Goal: Transaction & Acquisition: Download file/media

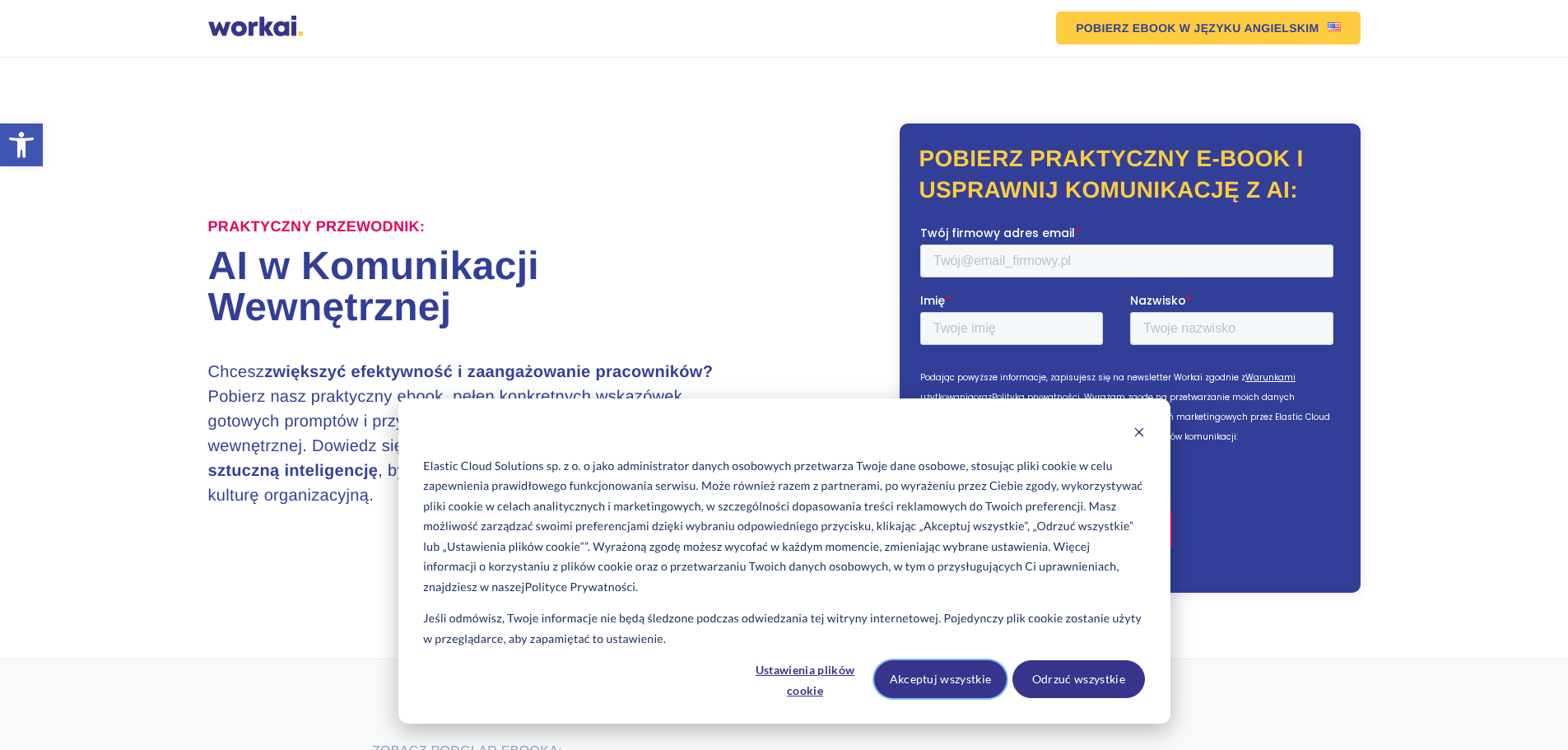
click at [952, 684] on button "Akceptuj wszystkie" at bounding box center [941, 679] width 132 height 38
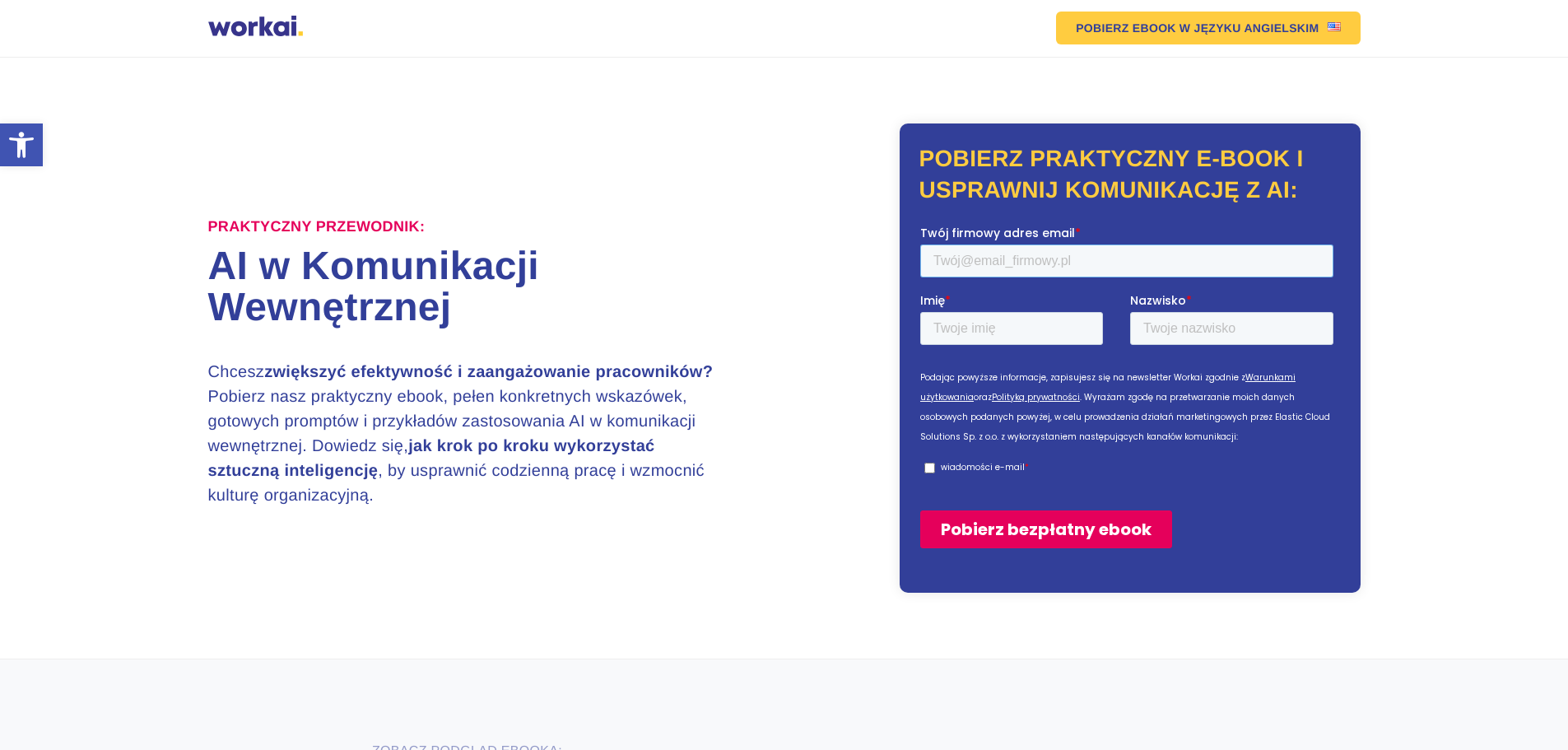
click at [965, 251] on input "Twój firmowy adres email *" at bounding box center [1126, 260] width 413 height 33
type input "[EMAIL_ADDRESS][DOMAIN_NAME]"
click at [1037, 330] on input "Imię *" at bounding box center [1010, 327] width 183 height 33
type input "[PERSON_NAME]"
click at [1172, 317] on input "Nazwisko *" at bounding box center [1230, 327] width 203 height 33
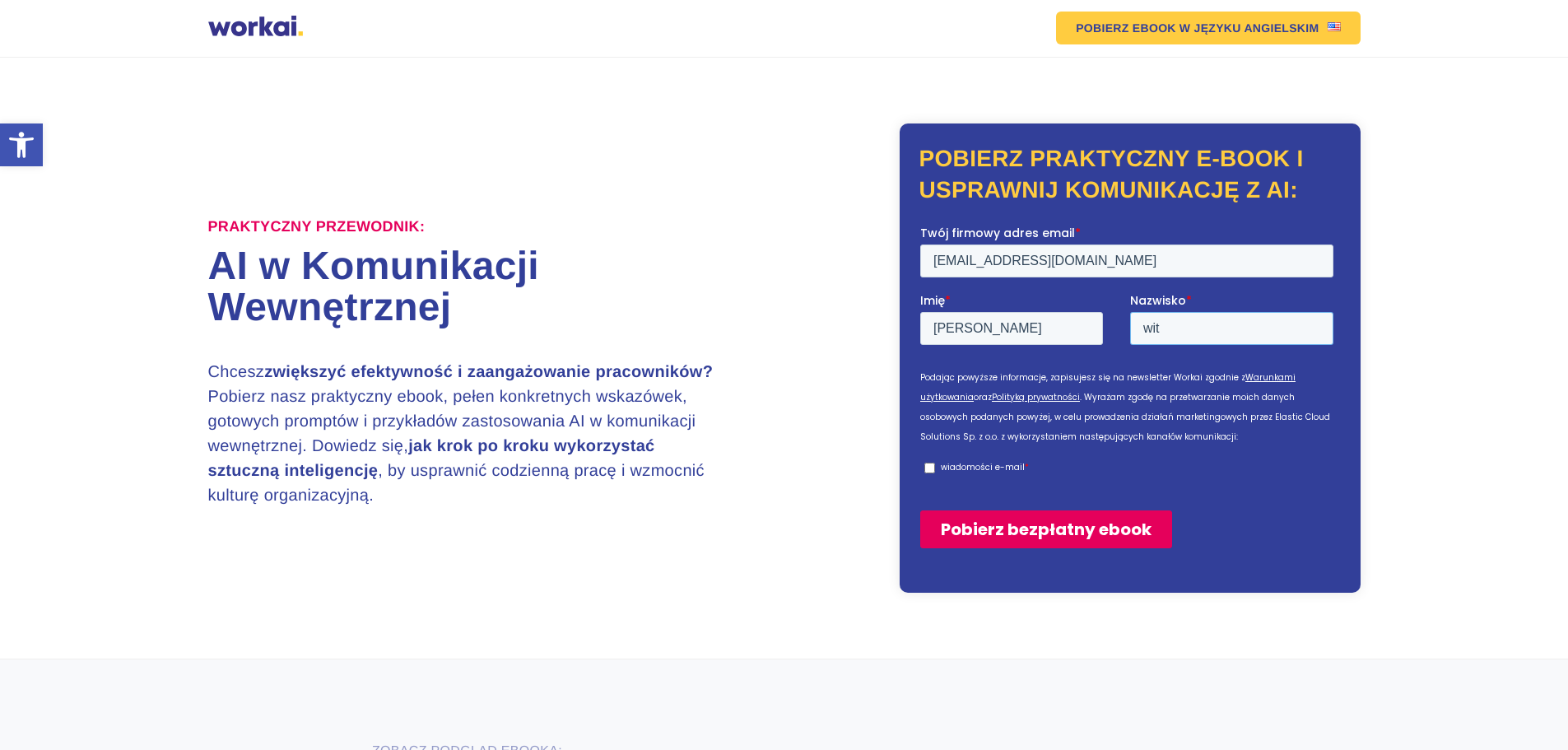
type input "wit"
click at [926, 465] on input "wiadomości e-mail *" at bounding box center [929, 467] width 11 height 11
checkbox input "true"
click at [1002, 527] on input "Pobierz bezpłatny ebook" at bounding box center [1045, 528] width 252 height 38
